Goal: Navigation & Orientation: Find specific page/section

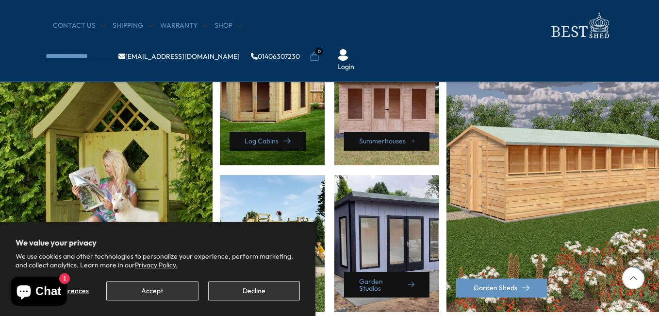
scroll to position [486, 0]
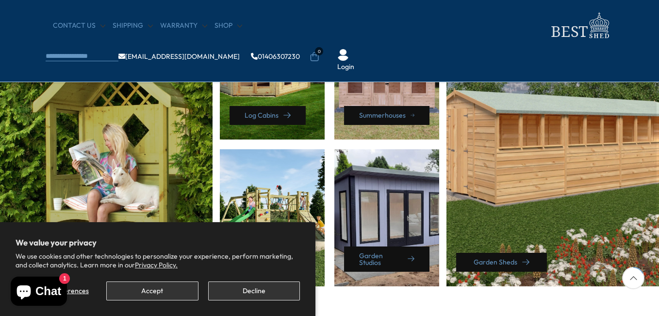
click at [503, 261] on link "Garden Sheds" at bounding box center [501, 262] width 91 height 19
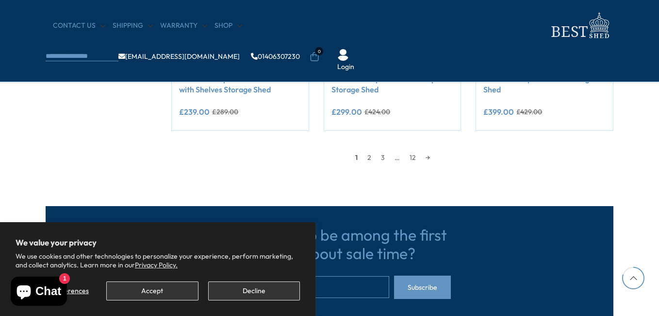
scroll to position [971, 0]
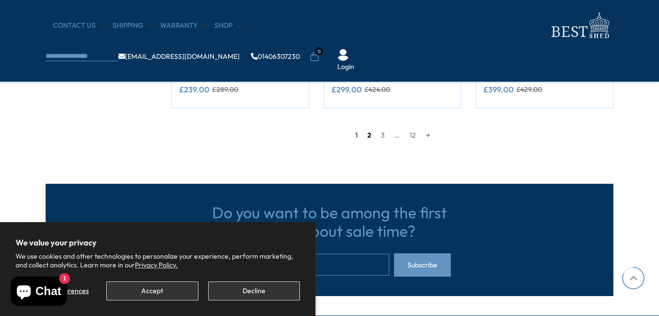
click at [367, 136] on link "2" at bounding box center [370, 135] width 14 height 15
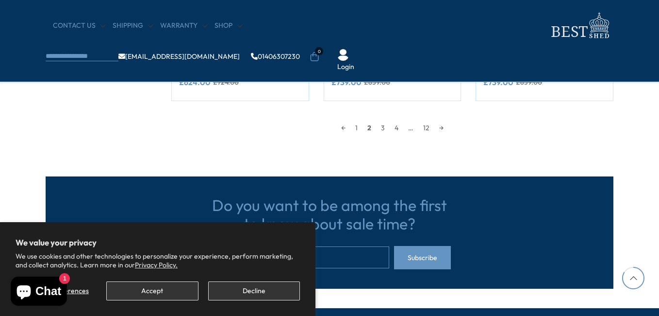
scroll to position [962, 0]
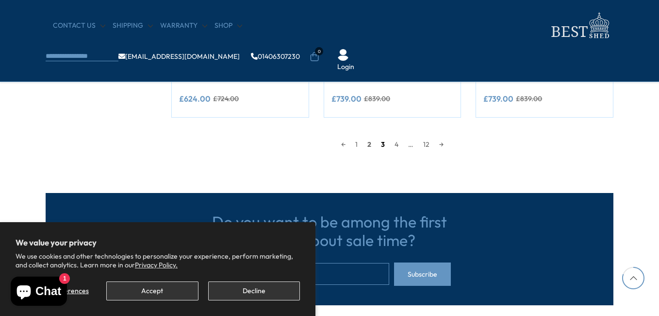
click at [382, 141] on link "3" at bounding box center [383, 144] width 14 height 15
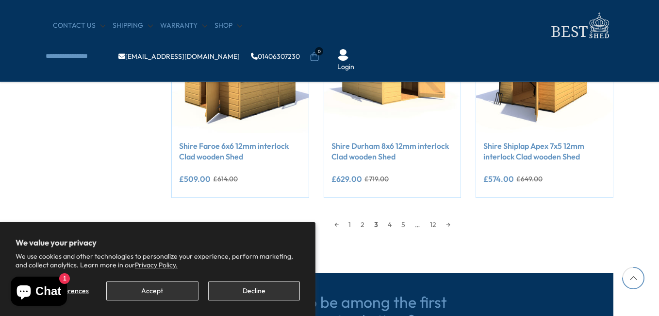
scroll to position [865, 0]
